Goal: Find specific page/section: Find specific page/section

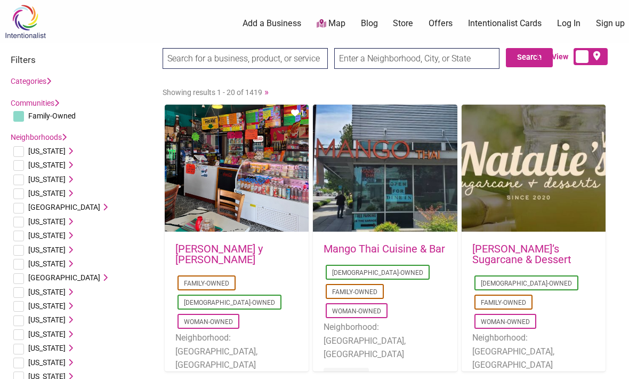
click at [451, 53] on input "text" at bounding box center [416, 58] width 165 height 21
click at [415, 55] on input "text" at bounding box center [416, 58] width 165 height 21
click at [427, 61] on input "text" at bounding box center [416, 58] width 165 height 21
click at [471, 63] on input "text" at bounding box center [416, 58] width 165 height 21
click at [23, 146] on input "checkbox" at bounding box center [18, 151] width 11 height 11
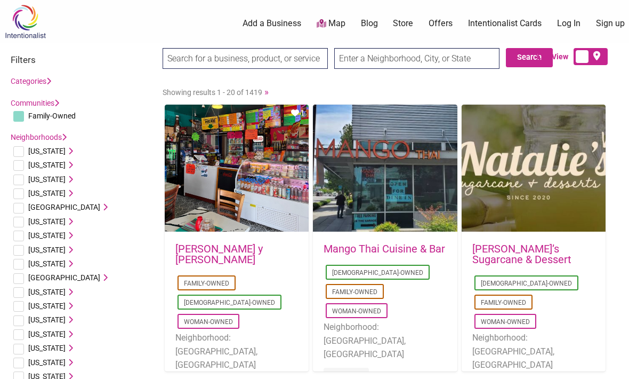
checkbox input "true"
click at [66, 147] on icon at bounding box center [69, 150] width 7 height 7
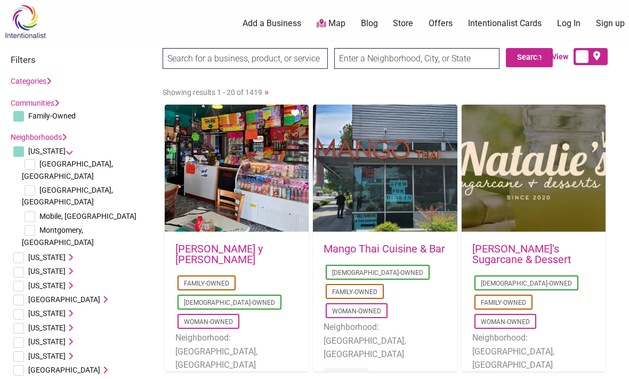
click at [71, 212] on span "Mobile, [GEOGRAPHIC_DATA]" at bounding box center [87, 216] width 97 height 9
click at [39, 212] on span "Mobile, [GEOGRAPHIC_DATA]" at bounding box center [87, 216] width 97 height 9
click at [35, 211] on input "checkbox" at bounding box center [30, 216] width 11 height 11
checkbox input "true"
click at [528, 59] on div "List View" at bounding box center [567, 56] width 101 height 17
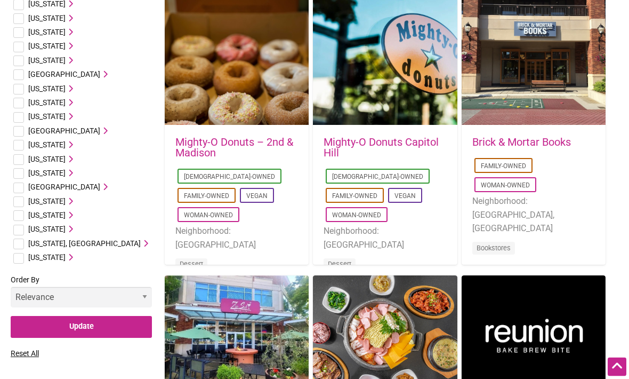
scroll to position [661, 0]
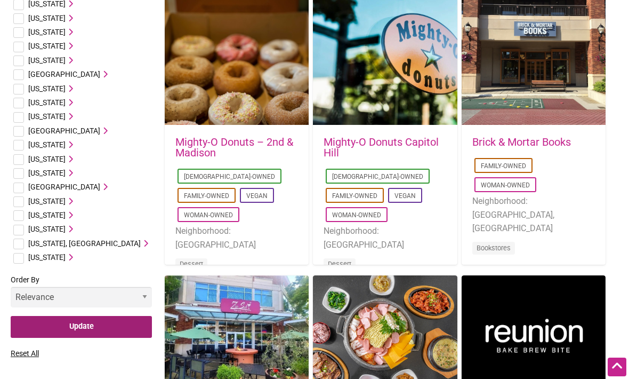
click at [118, 316] on input "Update" at bounding box center [81, 327] width 141 height 22
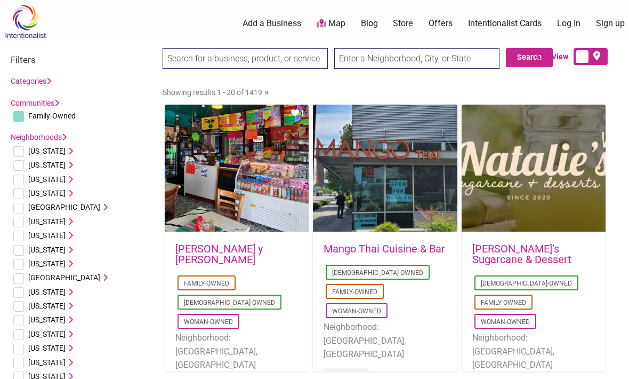
click at [21, 150] on input "checkbox" at bounding box center [18, 151] width 11 height 11
checkbox input "true"
click at [69, 148] on li "[US_STATE] [GEOGRAPHIC_DATA], [GEOGRAPHIC_DATA] [GEOGRAPHIC_DATA], [GEOGRAPHIC_…" at bounding box center [81, 151] width 141 height 14
click at [66, 148] on icon at bounding box center [69, 150] width 7 height 7
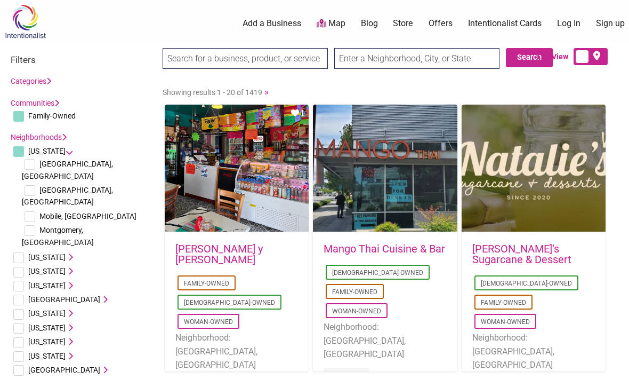
click at [33, 211] on input "checkbox" at bounding box center [30, 216] width 11 height 11
checkbox input "true"
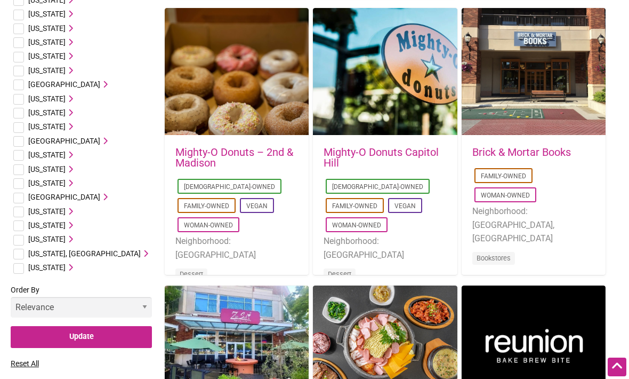
scroll to position [668, 0]
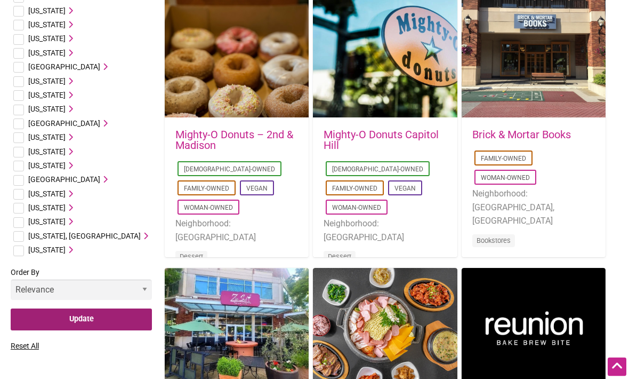
click at [109, 309] on input "Update" at bounding box center [81, 320] width 141 height 22
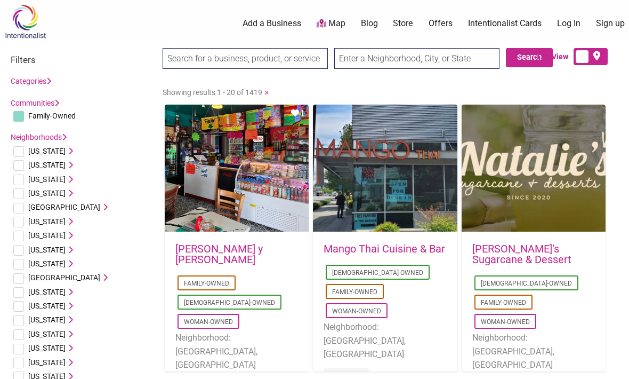
click at [408, 64] on input "text" at bounding box center [416, 58] width 165 height 21
